Goal: Transaction & Acquisition: Purchase product/service

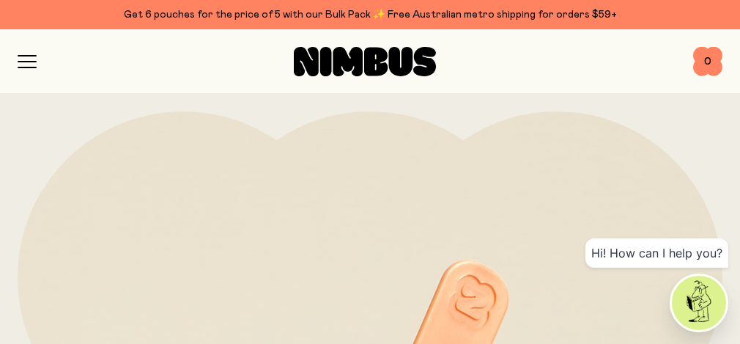
click at [27, 65] on icon "button" at bounding box center [27, 61] width 19 height 13
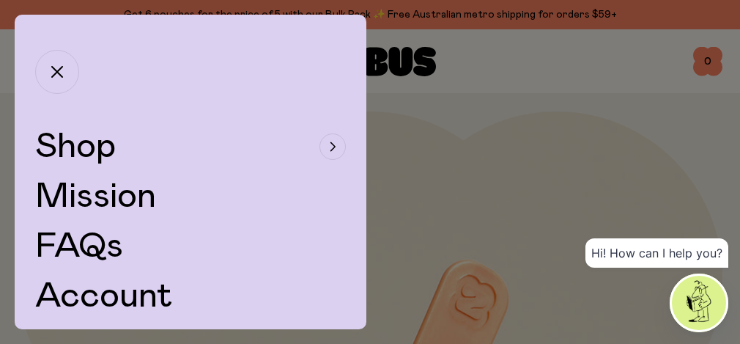
click at [87, 152] on span "Shop" at bounding box center [75, 146] width 81 height 35
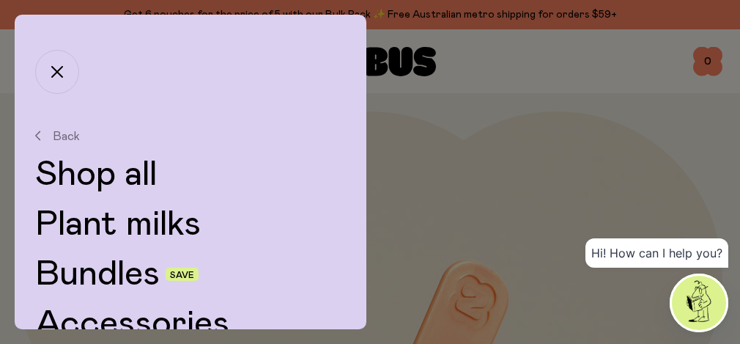
click at [159, 226] on link "Plant milks" at bounding box center [190, 224] width 311 height 35
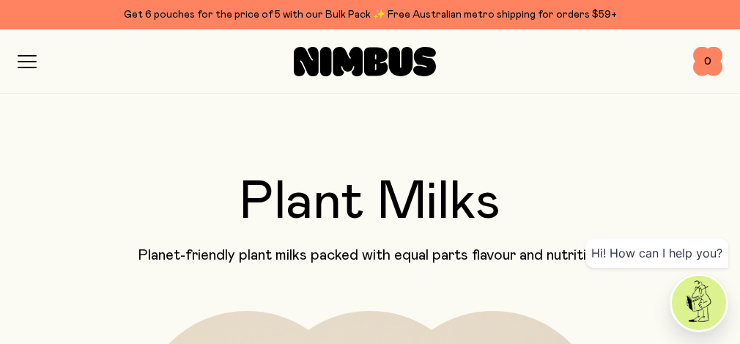
click at [25, 62] on icon "button" at bounding box center [27, 62] width 18 height 0
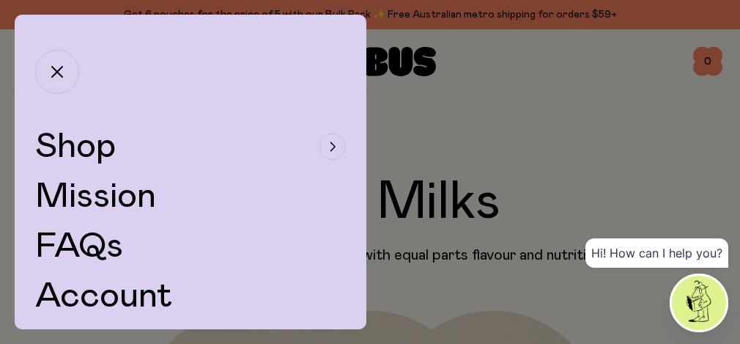
click at [89, 149] on span "Shop" at bounding box center [75, 146] width 81 height 35
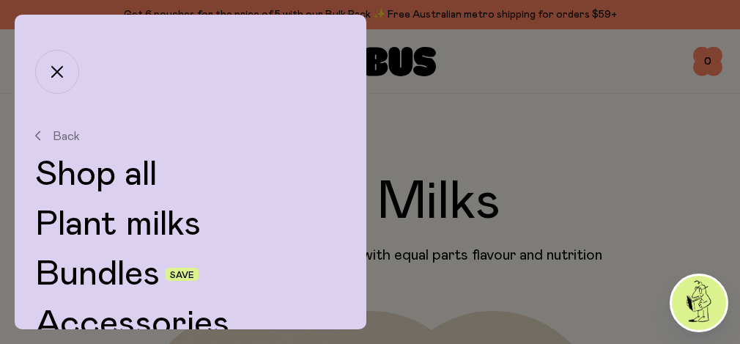
click at [112, 268] on link "Bundles" at bounding box center [97, 274] width 125 height 35
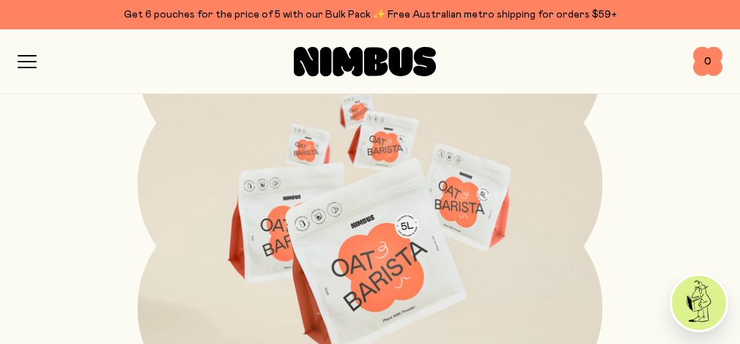
scroll to position [2891, 0]
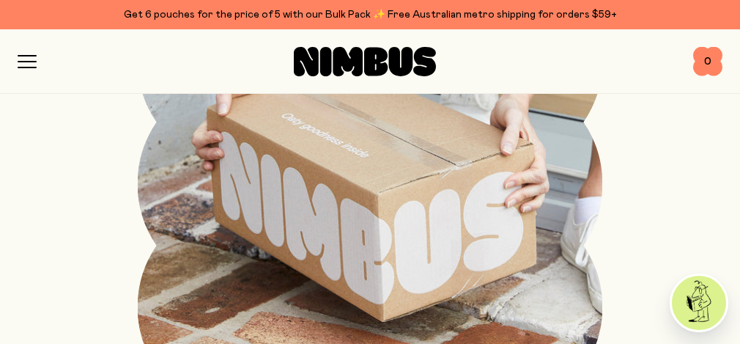
click at [416, 128] on img at bounding box center [370, 183] width 465 height 465
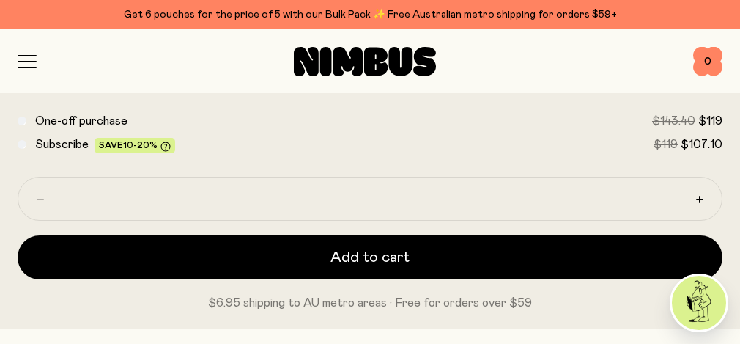
scroll to position [885, 0]
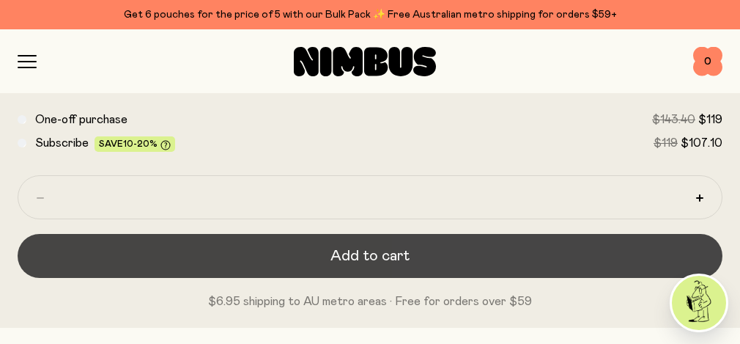
click at [400, 260] on span "Add to cart" at bounding box center [370, 256] width 79 height 21
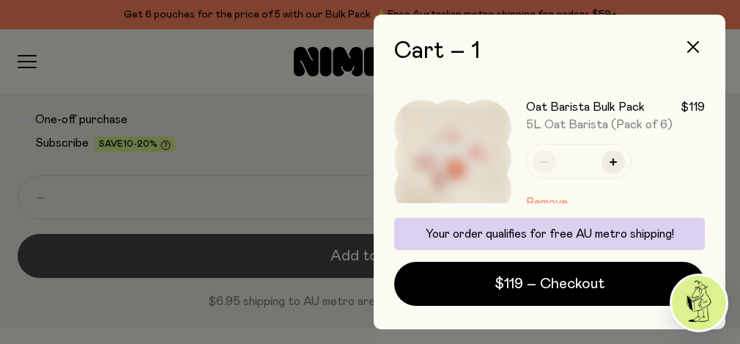
scroll to position [0, 0]
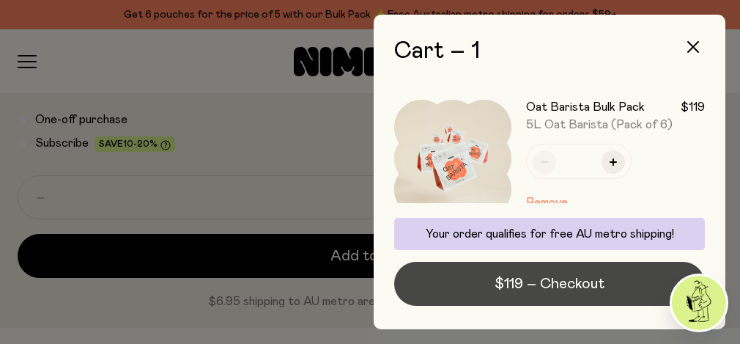
click at [533, 278] on span "$119 – Checkout" at bounding box center [550, 283] width 110 height 21
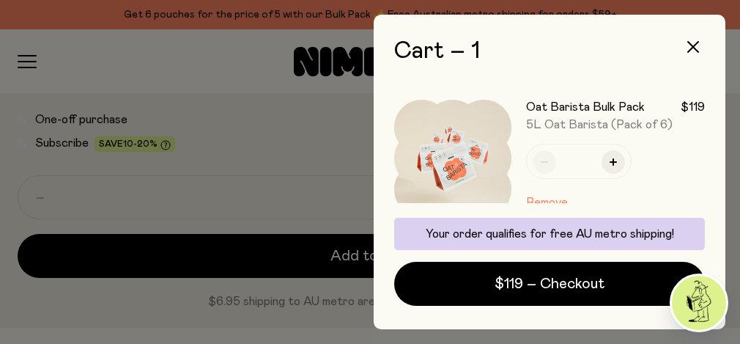
click at [202, 184] on div at bounding box center [370, 172] width 740 height 344
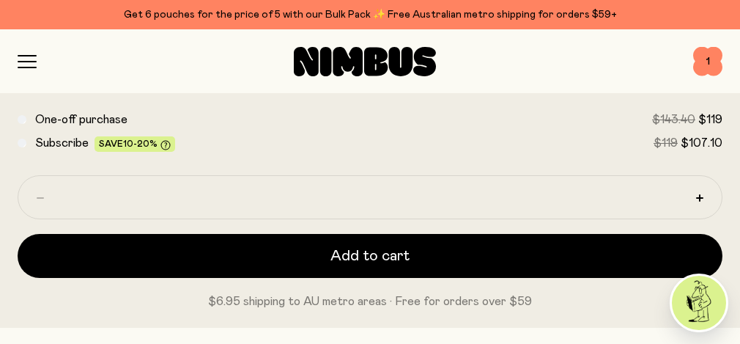
click at [26, 58] on icon "button" at bounding box center [27, 61] width 19 height 13
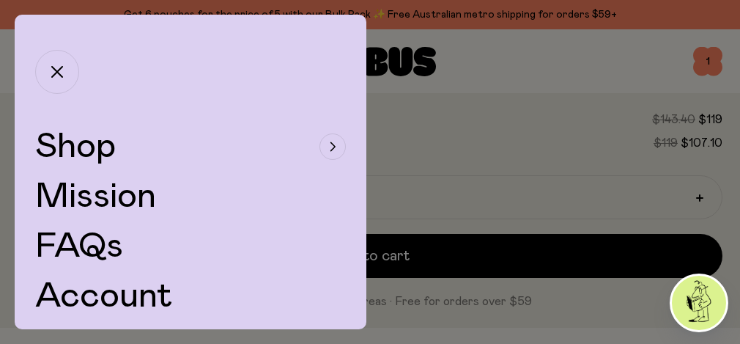
click at [109, 150] on span "Shop" at bounding box center [75, 146] width 81 height 35
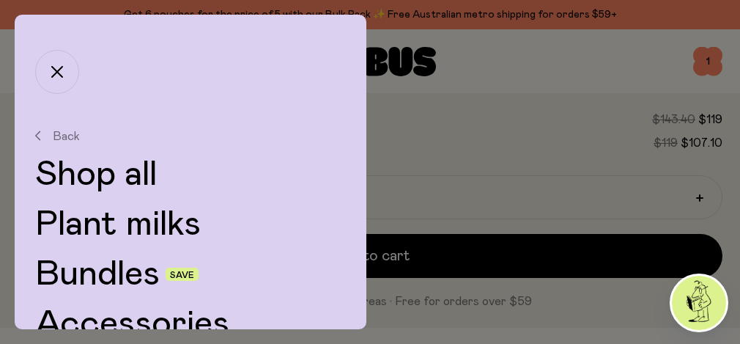
click at [115, 316] on link "Accessories" at bounding box center [190, 323] width 311 height 35
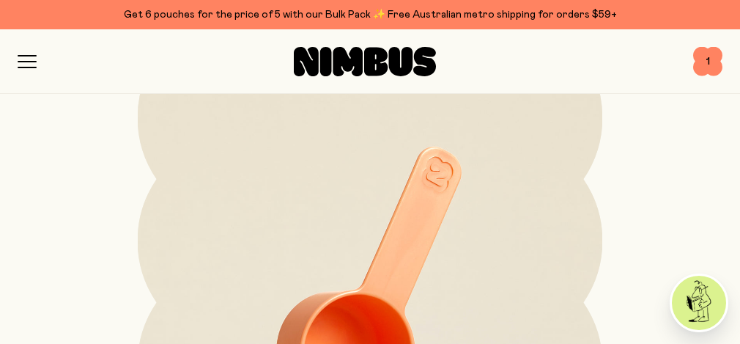
scroll to position [312, 0]
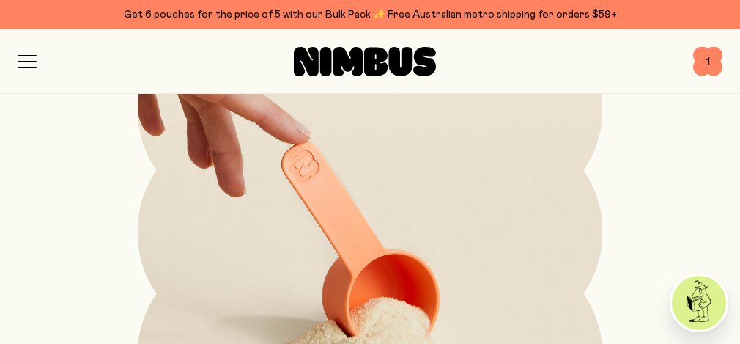
click at [300, 298] on img at bounding box center [370, 272] width 465 height 547
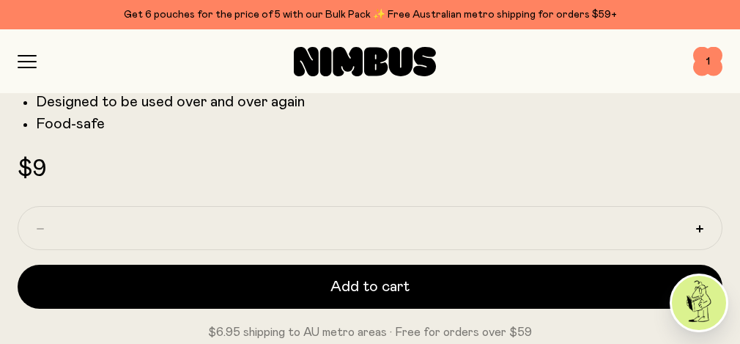
scroll to position [943, 0]
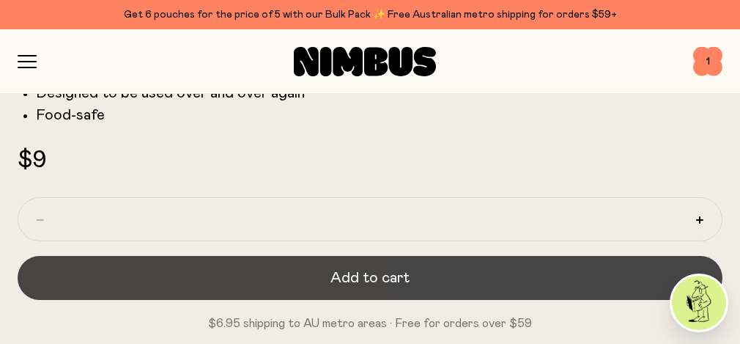
click at [409, 270] on button "Add to cart" at bounding box center [370, 278] width 705 height 44
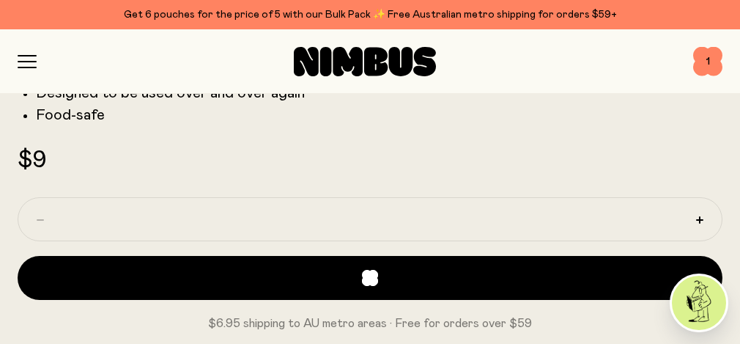
scroll to position [0, 0]
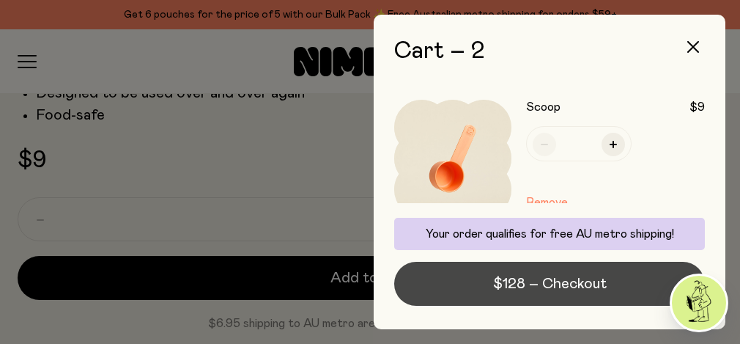
click at [554, 273] on button "$128 – Checkout" at bounding box center [549, 284] width 311 height 44
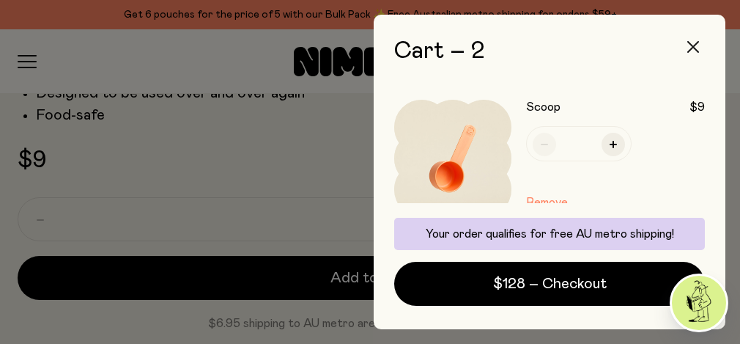
click at [690, 46] on icon "button" at bounding box center [694, 47] width 12 height 12
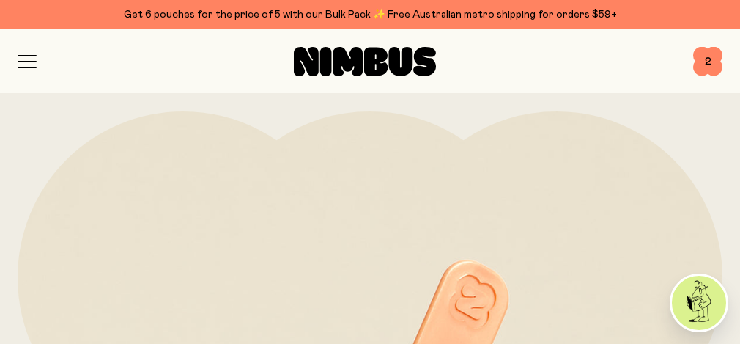
scroll to position [943, 0]
